Goal: Information Seeking & Learning: Learn about a topic

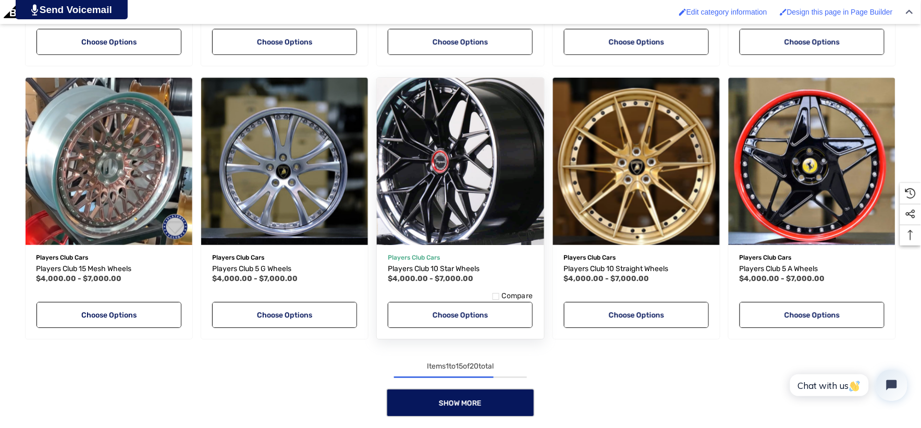
scroll to position [869, 0]
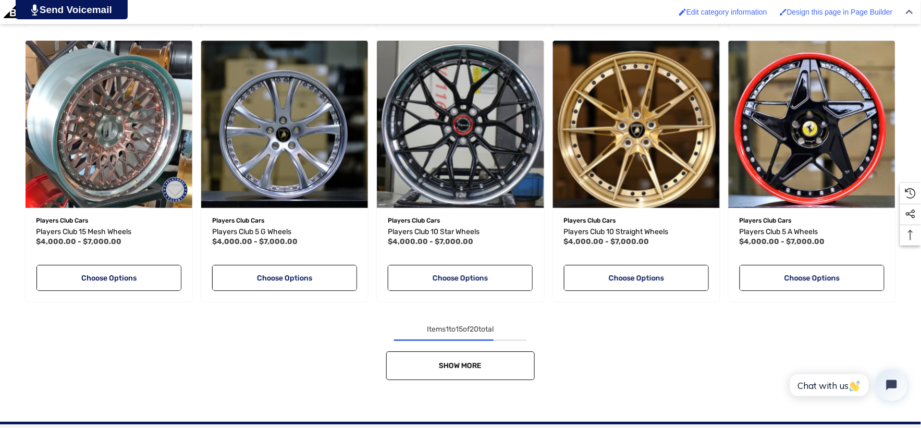
click at [501, 364] on link "Show More" at bounding box center [460, 365] width 149 height 29
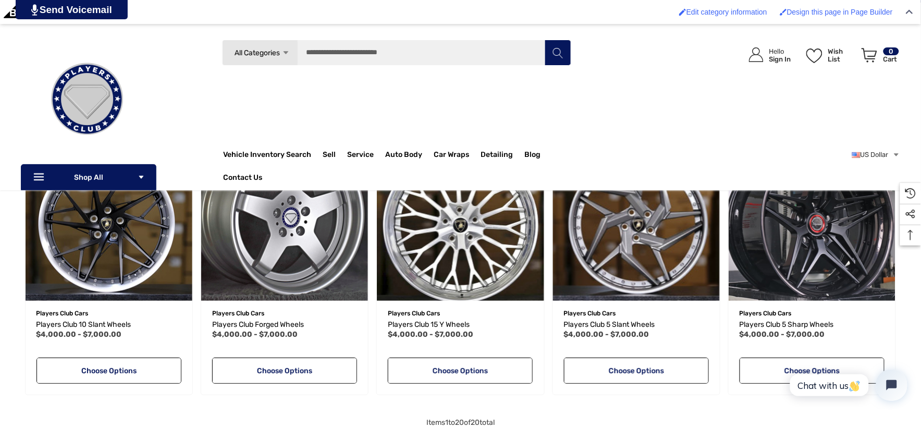
scroll to position [1043, 0]
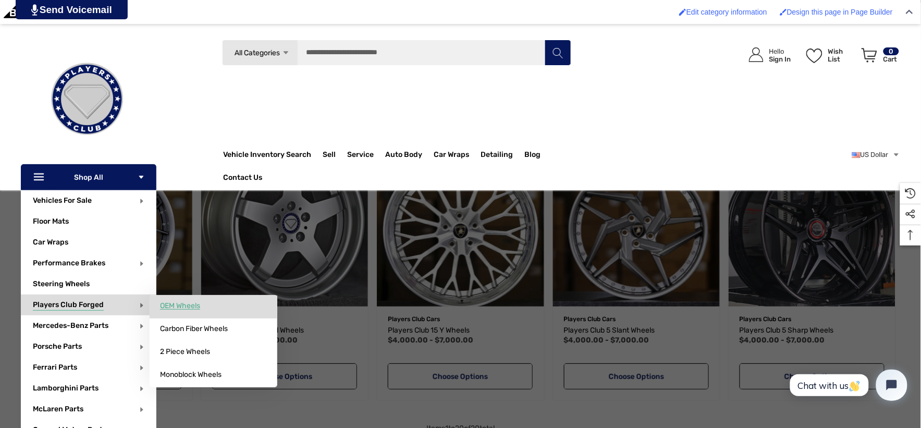
click at [175, 306] on span "OEM Wheels" at bounding box center [180, 305] width 40 height 9
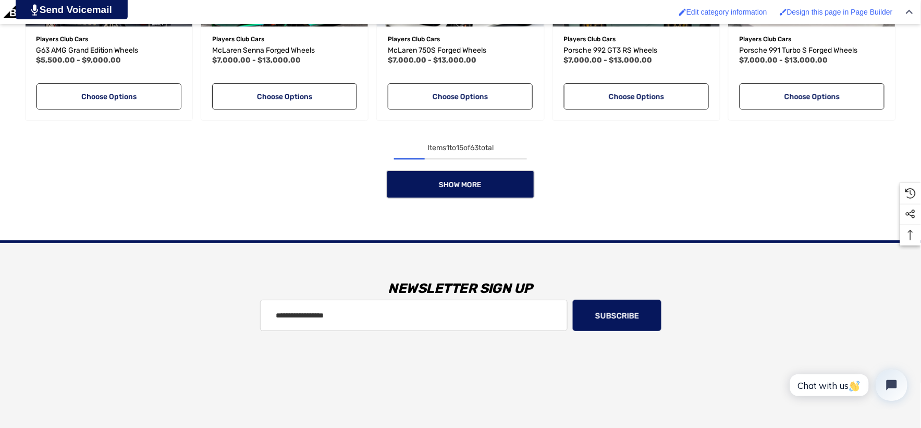
scroll to position [1101, 0]
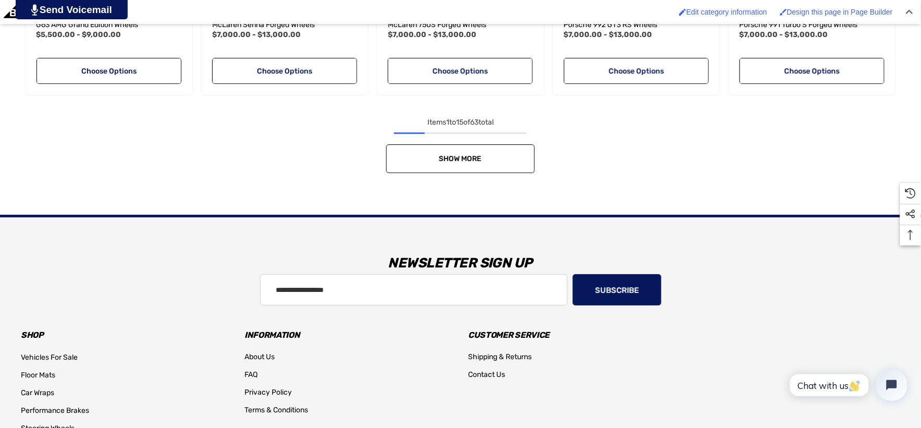
click at [422, 148] on link "Show More" at bounding box center [460, 158] width 149 height 29
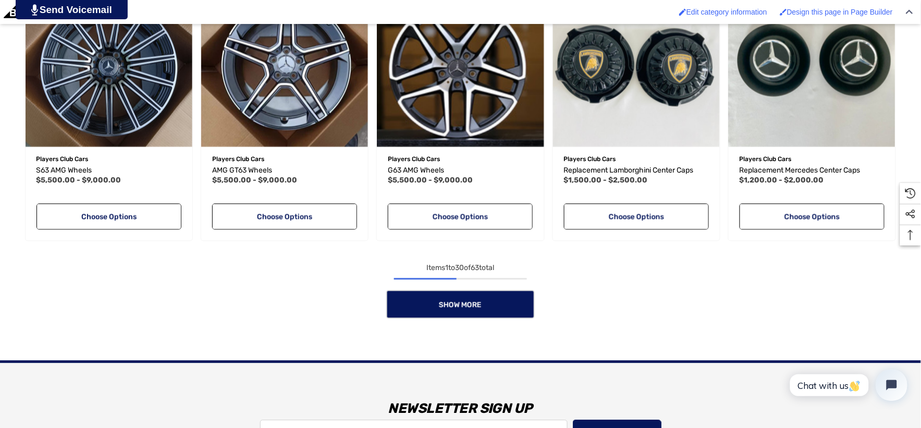
scroll to position [1796, 0]
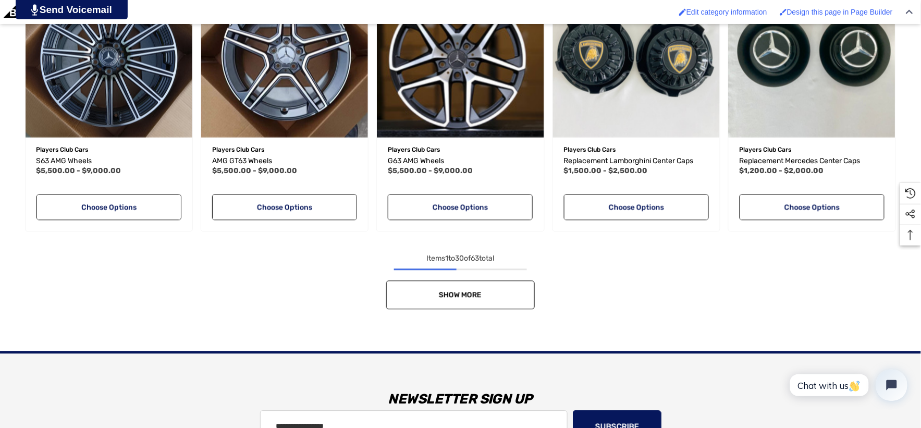
click at [419, 290] on link "Show More" at bounding box center [460, 295] width 149 height 29
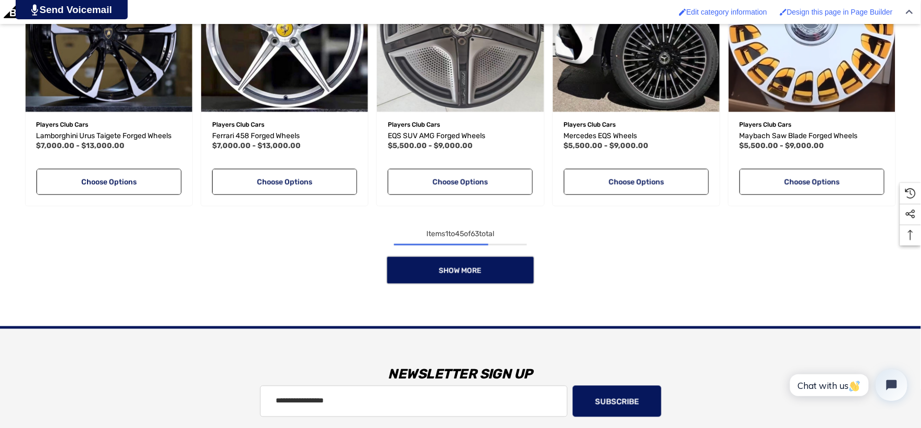
scroll to position [2665, 0]
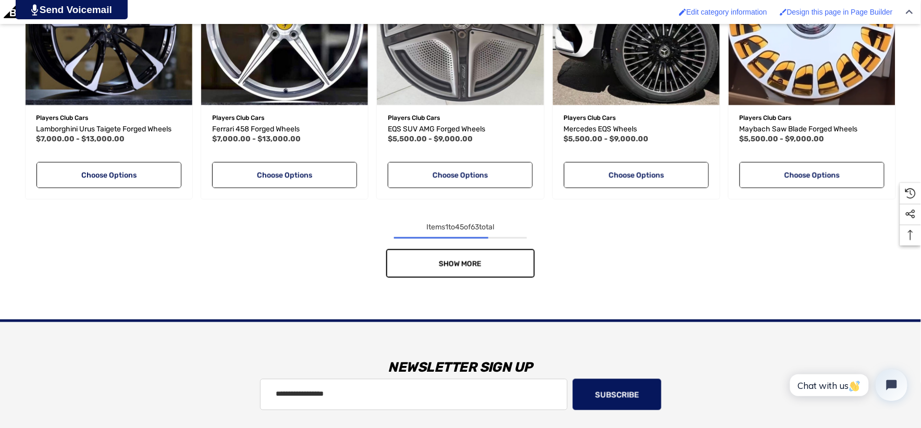
click at [404, 267] on link "Show More" at bounding box center [460, 263] width 149 height 29
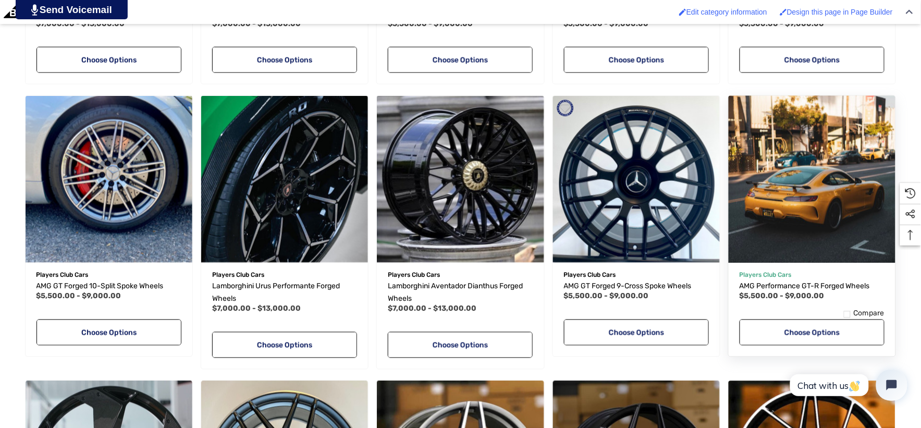
scroll to position [2781, 0]
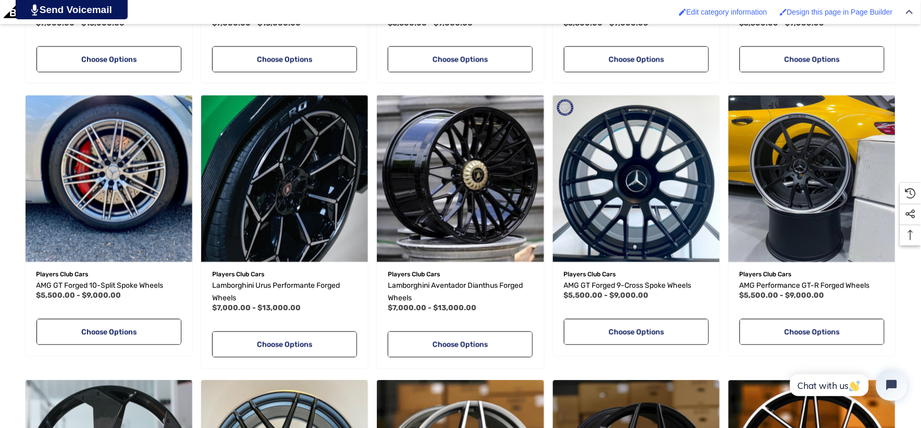
click html "Chat with us"
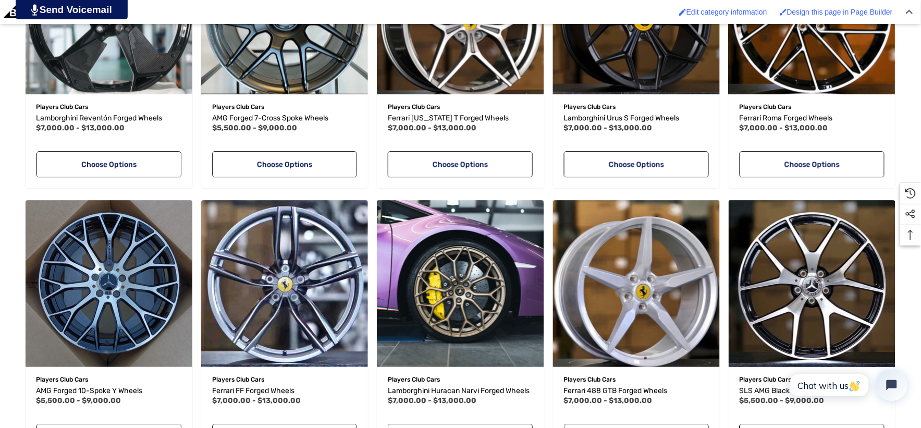
scroll to position [3244, 0]
